Goal: Contribute content

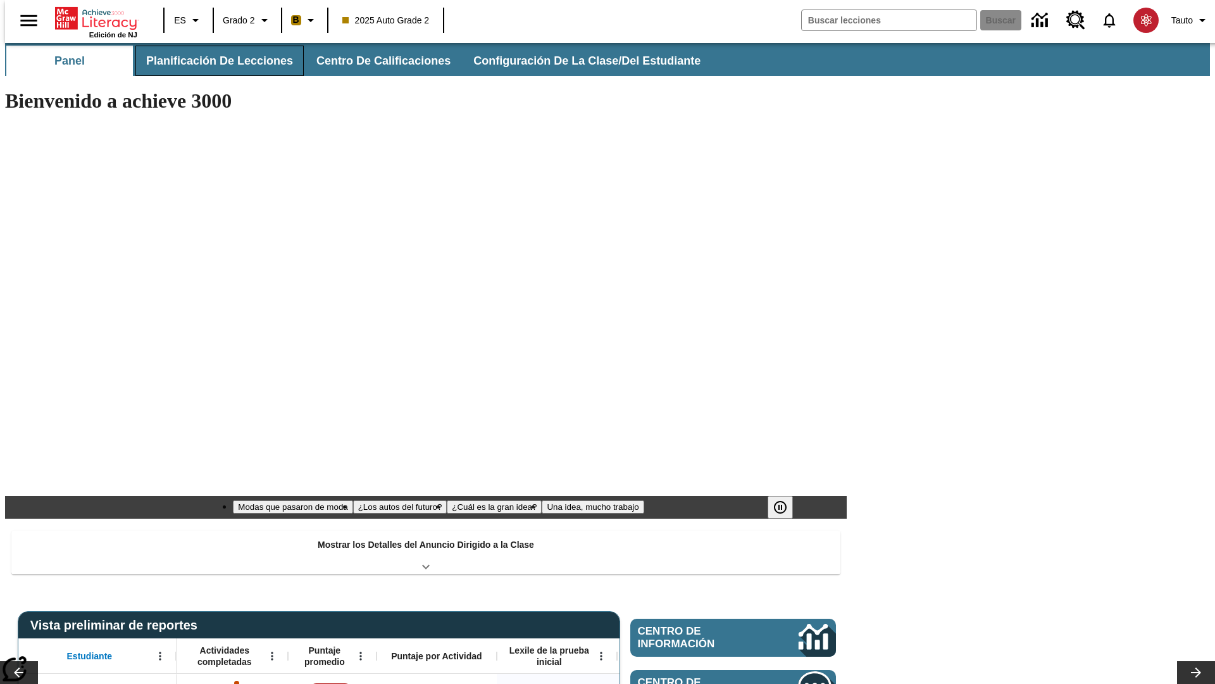
click at [212, 61] on span "Planificación de lecciones" at bounding box center [219, 61] width 147 height 15
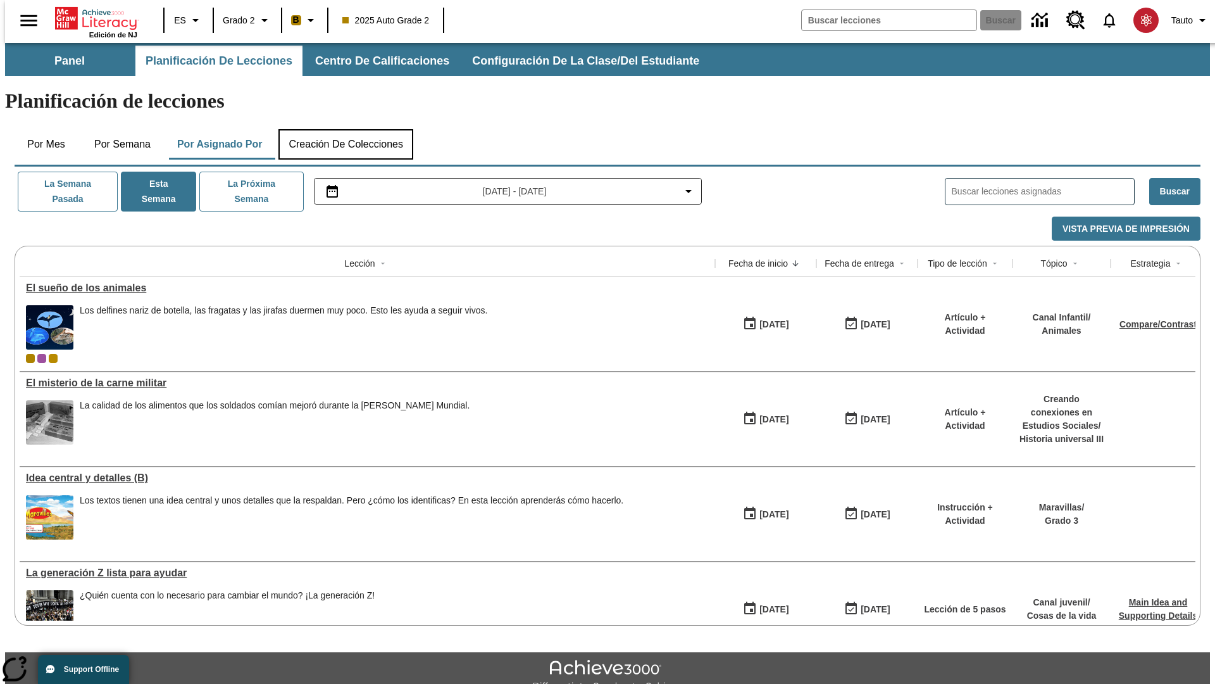
click at [346, 129] on button "Creación de colecciones" at bounding box center [346, 144] width 135 height 30
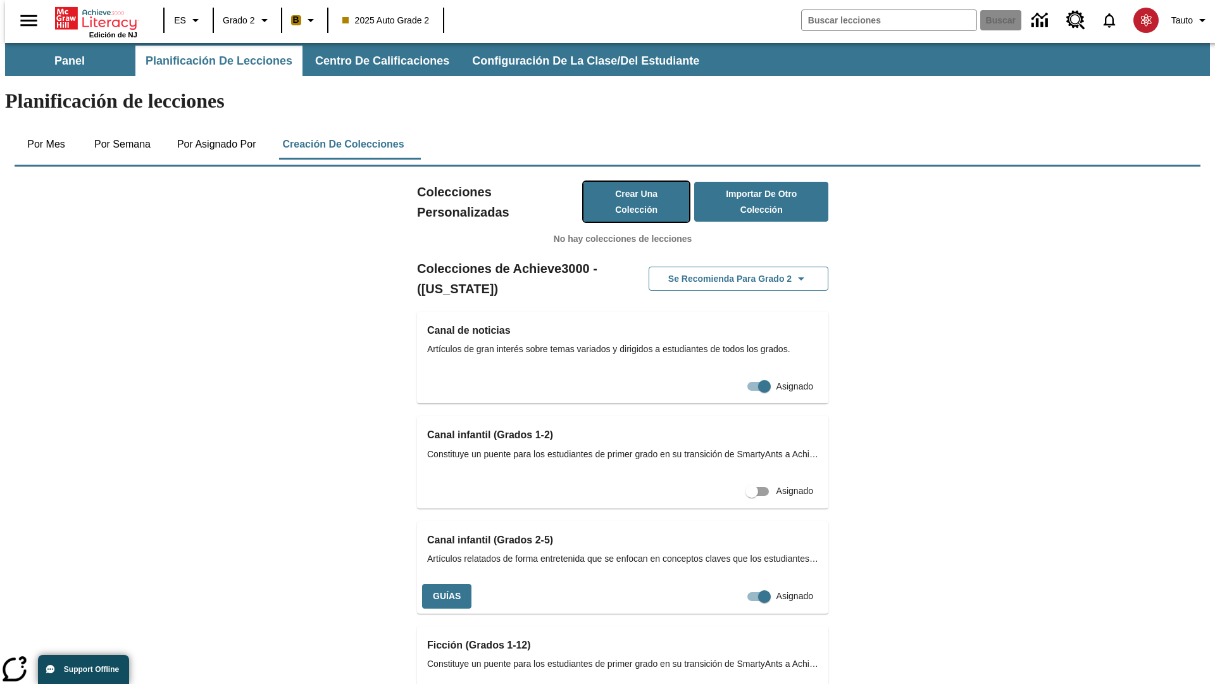
click at [623, 182] on button "Crear una colección" at bounding box center [637, 202] width 106 height 40
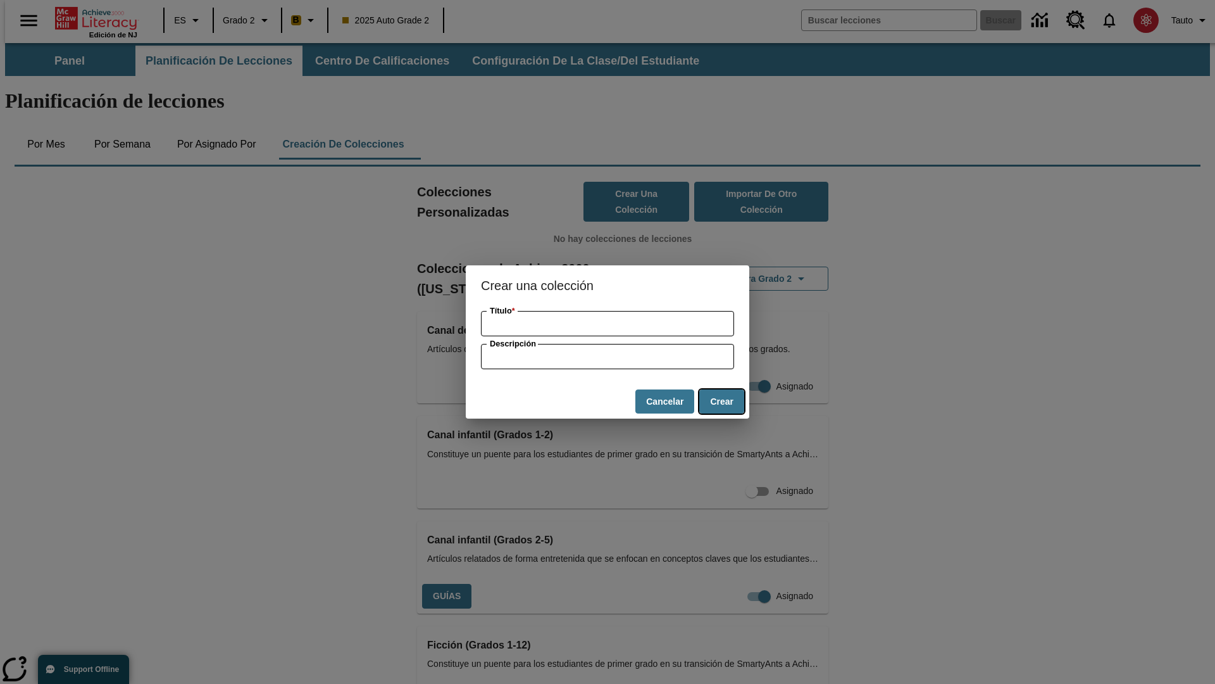
click at [722, 401] on button "Crear" at bounding box center [721, 401] width 45 height 25
type input "Practical Soft Computer"
type input "some collection description"
click at [722, 401] on button "Crear" at bounding box center [721, 401] width 45 height 25
